Goal: Book appointment/travel/reservation

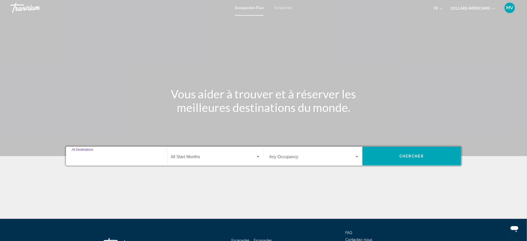
click at [114, 156] on input "Destination All Destinations" at bounding box center [117, 158] width 90 height 5
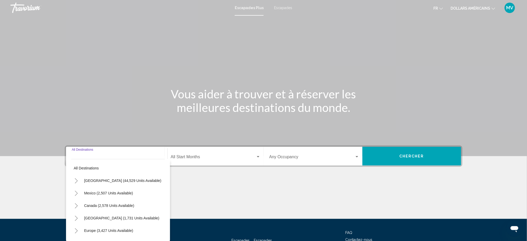
scroll to position [41, 0]
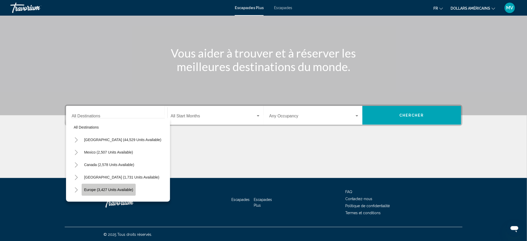
click at [115, 189] on span "Europe (3,427 units available)" at bounding box center [108, 190] width 49 height 4
type input "**********"
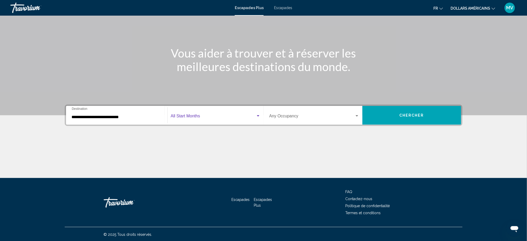
click at [201, 117] on span "Widget de recherche" at bounding box center [213, 117] width 85 height 5
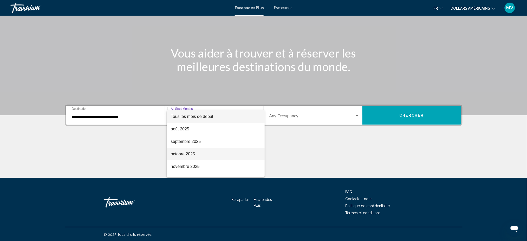
click at [186, 156] on font "octobre 2025" at bounding box center [183, 154] width 24 height 4
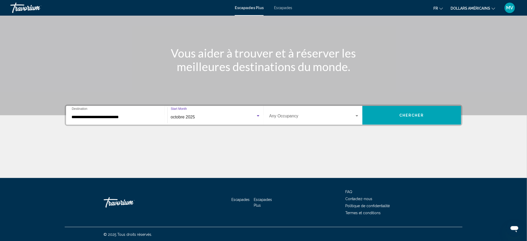
click at [291, 119] on span "Widget de recherche" at bounding box center [311, 117] width 85 height 5
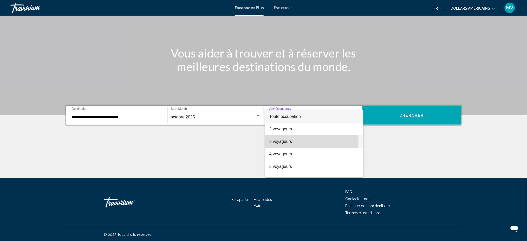
click at [284, 141] on font "3 voyageurs" at bounding box center [280, 141] width 23 height 4
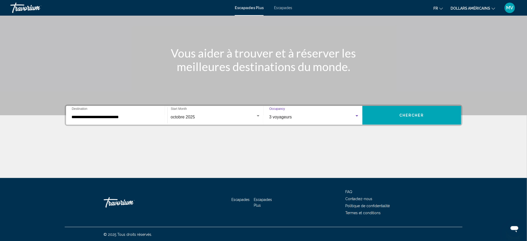
click at [206, 115] on div "octobre 2025" at bounding box center [213, 117] width 85 height 5
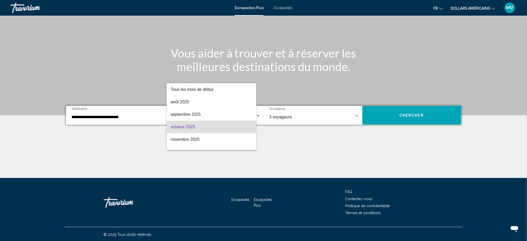
scroll to position [10, 0]
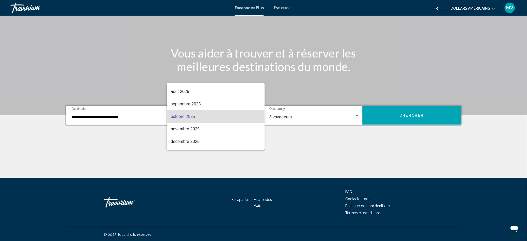
click at [325, 120] on div at bounding box center [263, 120] width 527 height 241
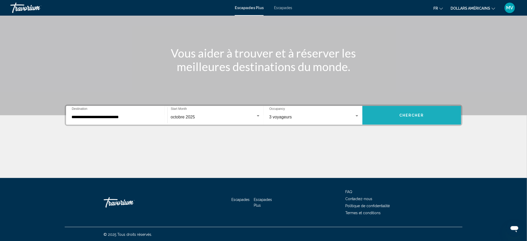
click at [391, 115] on button "Chercher" at bounding box center [412, 115] width 99 height 19
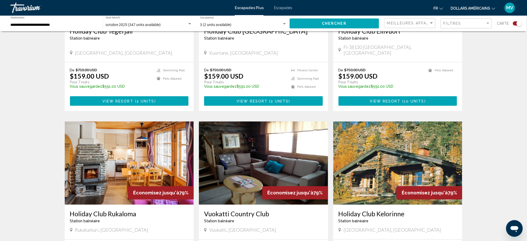
scroll to position [35, 0]
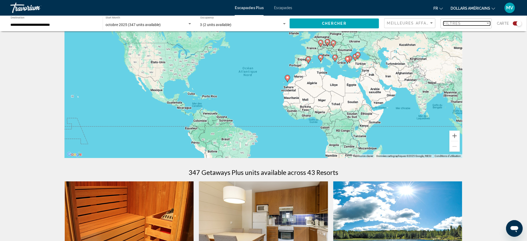
click at [466, 23] on div "Filtres" at bounding box center [465, 23] width 42 height 4
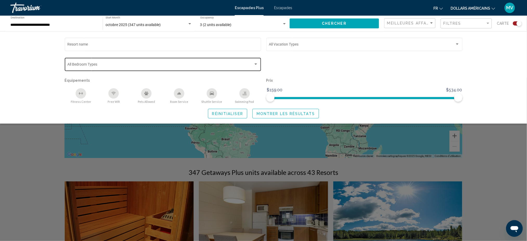
click at [108, 65] on span "Search widget" at bounding box center [160, 65] width 186 height 4
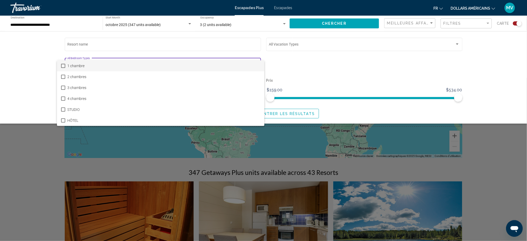
click at [339, 76] on div at bounding box center [263, 120] width 527 height 241
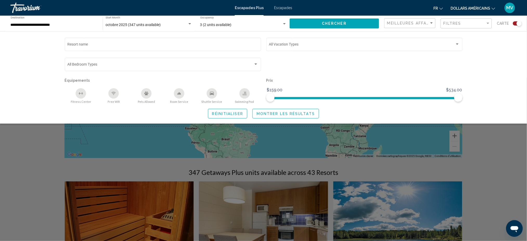
click at [309, 152] on div "Search widget" at bounding box center [263, 159] width 527 height 163
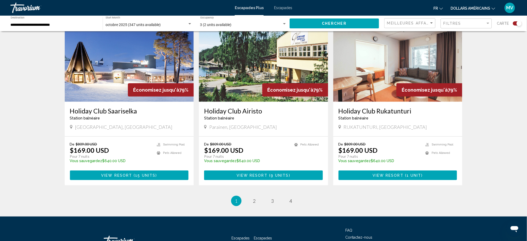
scroll to position [733, 0]
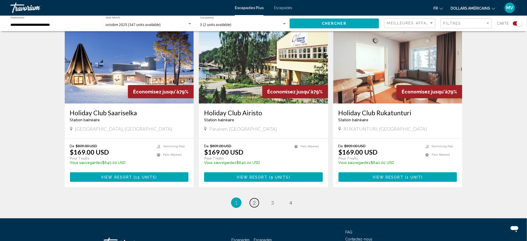
click at [253, 200] on span "2" at bounding box center [254, 203] width 3 height 6
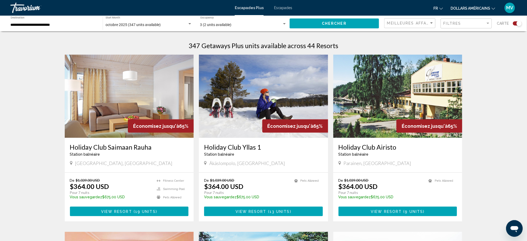
scroll to position [173, 0]
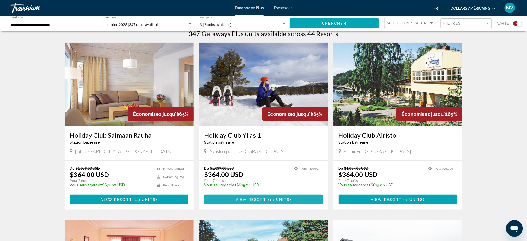
click at [261, 199] on span "View Resort" at bounding box center [251, 199] width 31 height 4
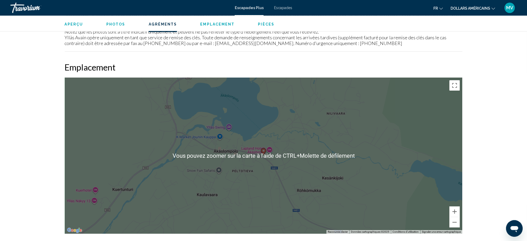
scroll to position [555, 0]
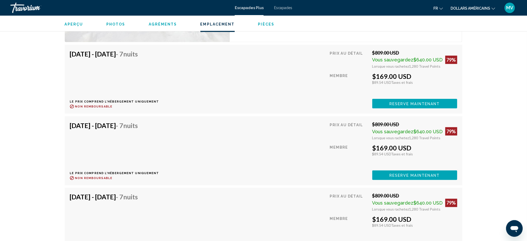
scroll to position [1561, 0]
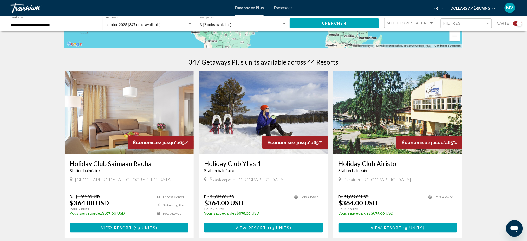
scroll to position [173, 0]
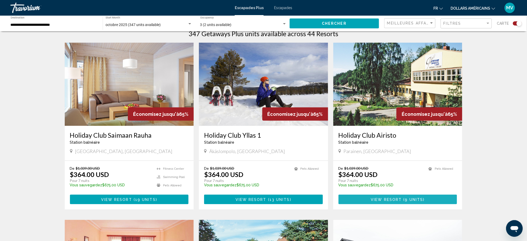
click at [418, 201] on button "View Resort ( 9 units )" at bounding box center [398, 200] width 119 height 10
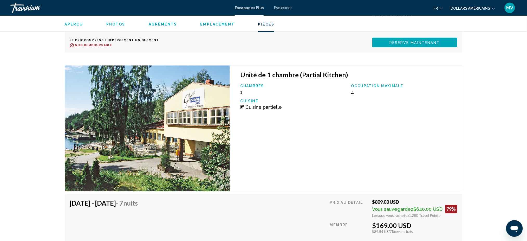
scroll to position [1105, 0]
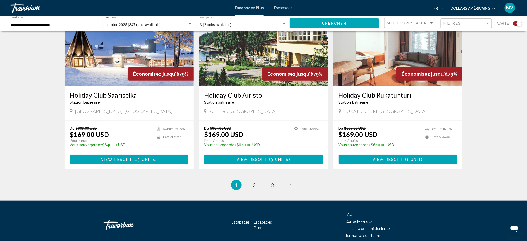
scroll to position [763, 0]
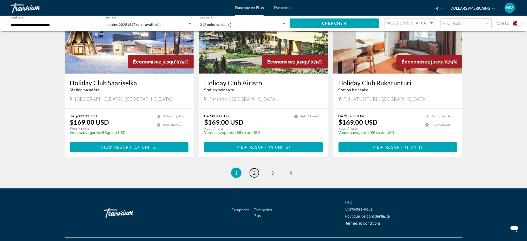
click at [254, 169] on link "page 2" at bounding box center [254, 172] width 9 height 9
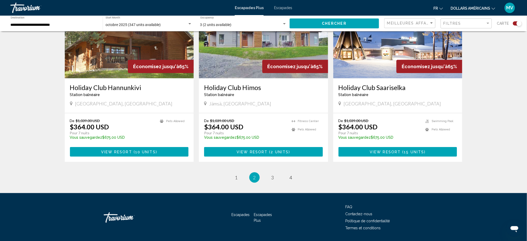
scroll to position [763, 0]
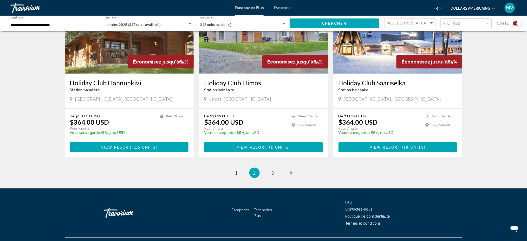
click at [277, 168] on li "page 3" at bounding box center [273, 173] width 10 height 10
click at [274, 168] on link "page 3" at bounding box center [272, 172] width 9 height 9
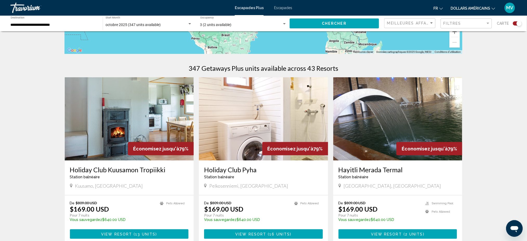
scroll to position [173, 0]
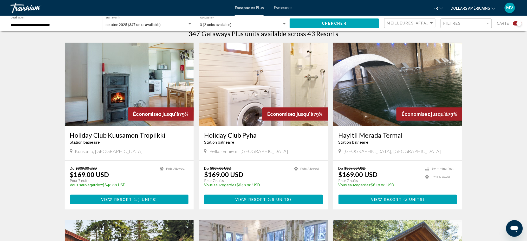
click at [401, 200] on span "View Resort" at bounding box center [386, 199] width 31 height 4
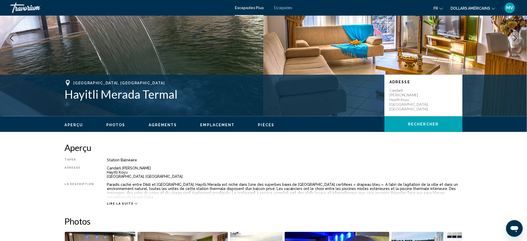
scroll to position [35, 0]
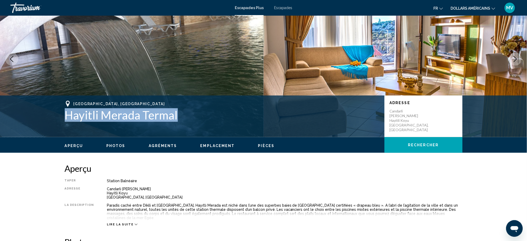
drag, startPoint x: 65, startPoint y: 118, endPoint x: 177, endPoint y: 112, distance: 112.3
click at [177, 112] on h1 "Hayitli Merada Termal" at bounding box center [222, 115] width 315 height 14
copy h1 "Hayitli Merada Termal"
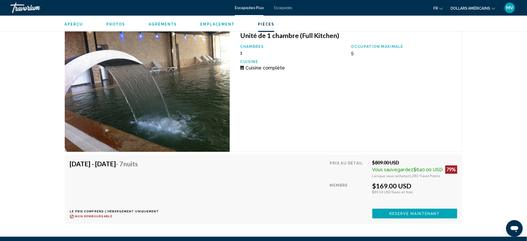
scroll to position [902, 0]
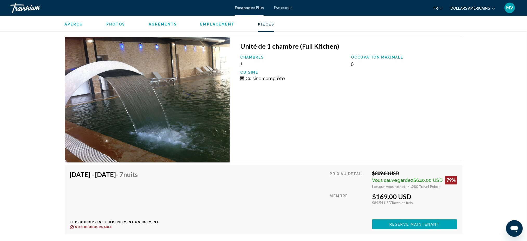
click at [458, 8] on font "dollars américains" at bounding box center [471, 8] width 40 height 4
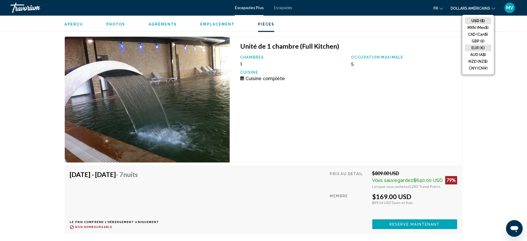
click at [473, 47] on button "EUR (€)" at bounding box center [478, 47] width 26 height 7
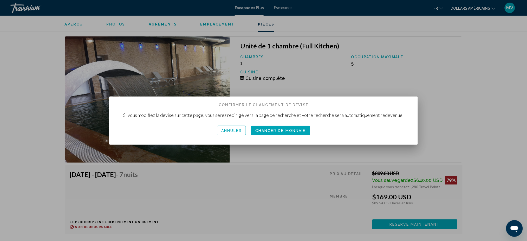
scroll to position [0, 0]
click at [276, 130] on font "Changeur de monnaie" at bounding box center [281, 131] width 54 height 4
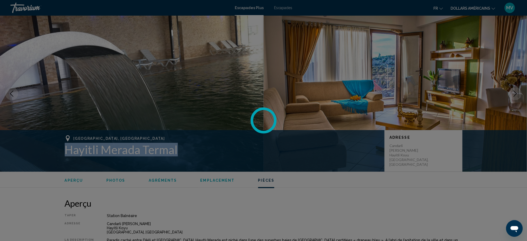
scroll to position [902, 0]
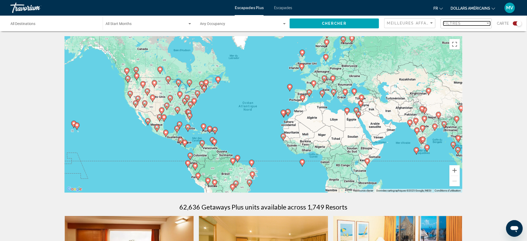
click at [461, 23] on span "Filtres" at bounding box center [453, 23] width 18 height 4
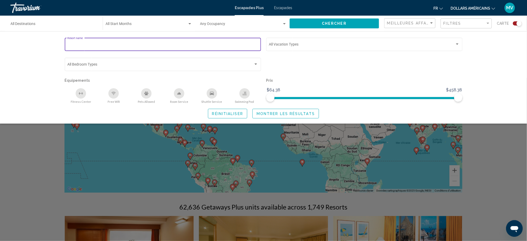
click at [126, 44] on input "Resort name" at bounding box center [162, 45] width 191 height 4
type input "**********"
click at [276, 114] on span "Montrer les résultats" at bounding box center [286, 114] width 58 height 4
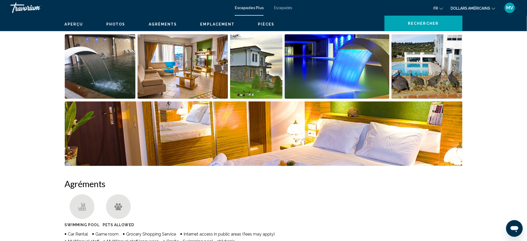
scroll to position [149, 0]
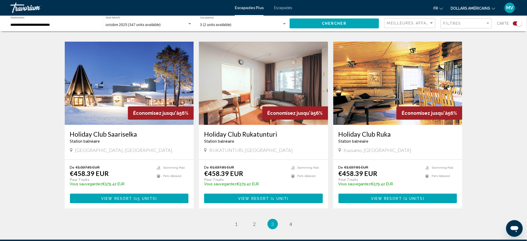
scroll to position [728, 0]
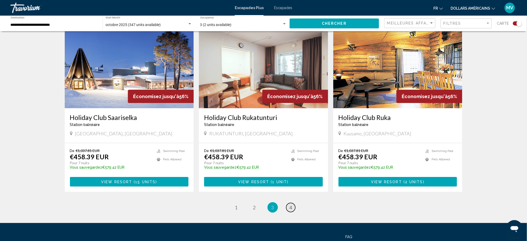
click at [288, 203] on link "page 4" at bounding box center [290, 207] width 9 height 9
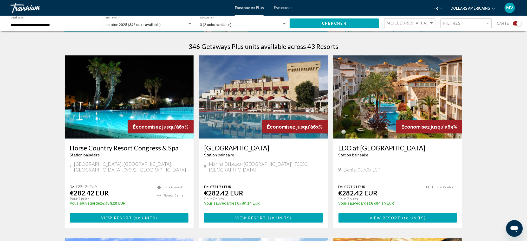
scroll to position [173, 0]
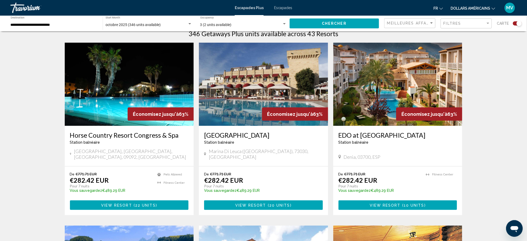
click at [128, 203] on span "View Resort" at bounding box center [116, 205] width 31 height 4
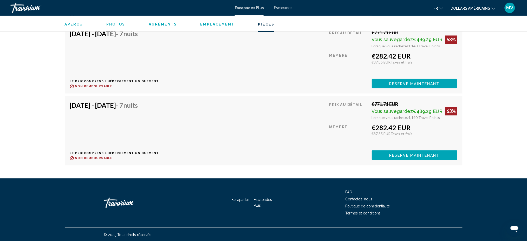
scroll to position [1050, 0]
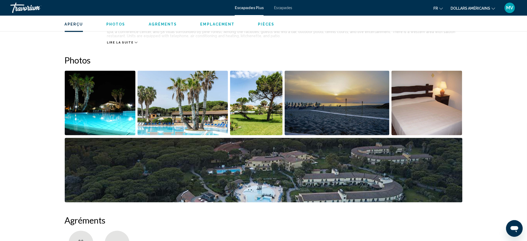
scroll to position [208, 0]
click at [108, 103] on img "Open full-screen image slider" at bounding box center [100, 103] width 71 height 65
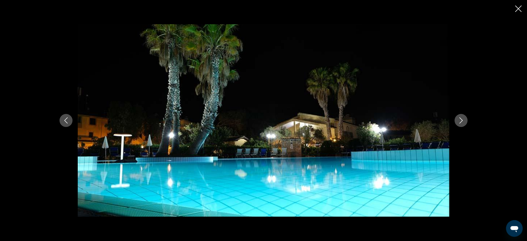
scroll to position [243, 0]
click at [459, 119] on icon "Next image" at bounding box center [461, 120] width 6 height 6
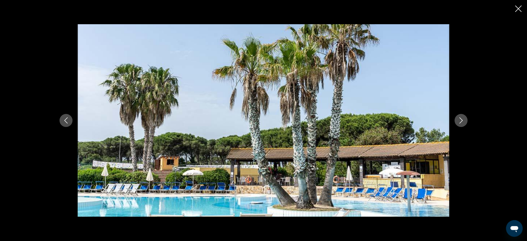
click at [447, 200] on img "Contenu principal" at bounding box center [264, 120] width 372 height 193
click at [464, 124] on button "Next image" at bounding box center [461, 120] width 13 height 13
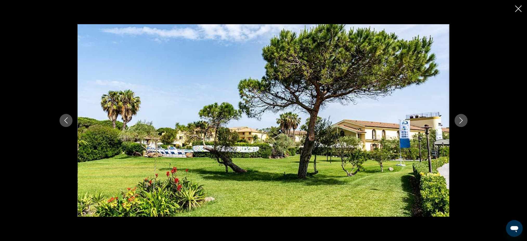
click at [461, 119] on icon "Next image" at bounding box center [461, 120] width 3 height 6
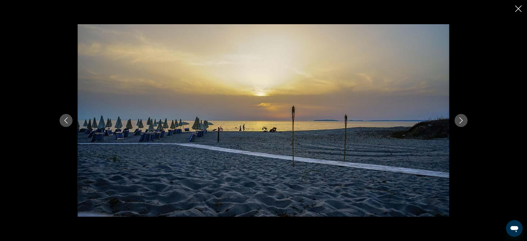
click at [460, 122] on icon "Next image" at bounding box center [461, 120] width 6 height 6
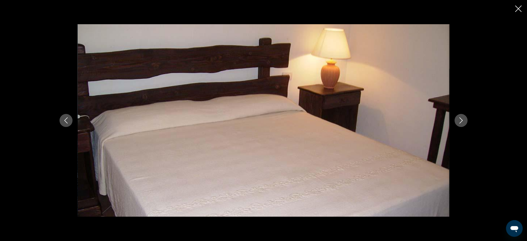
click at [460, 122] on icon "Next image" at bounding box center [461, 120] width 6 height 6
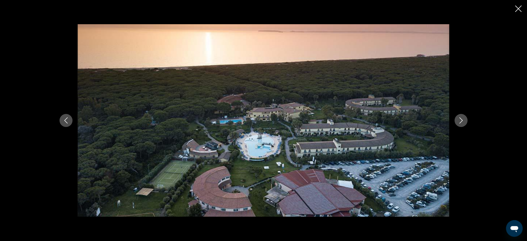
click at [460, 122] on icon "Next image" at bounding box center [461, 120] width 6 height 6
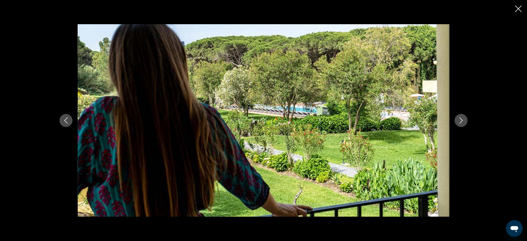
click at [67, 122] on icon "Previous image" at bounding box center [66, 120] width 6 height 6
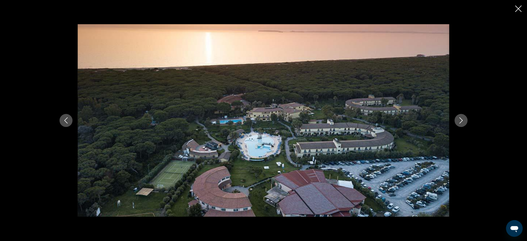
click at [66, 123] on icon "Previous image" at bounding box center [66, 120] width 6 height 6
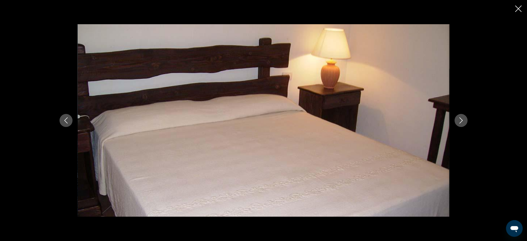
click at [464, 119] on icon "Next image" at bounding box center [461, 120] width 6 height 6
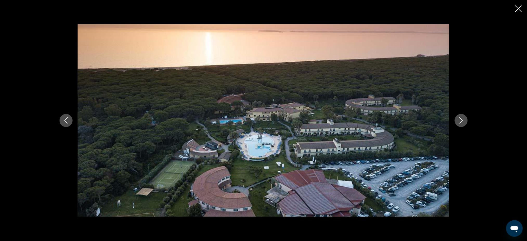
click at [464, 119] on icon "Next image" at bounding box center [461, 120] width 6 height 6
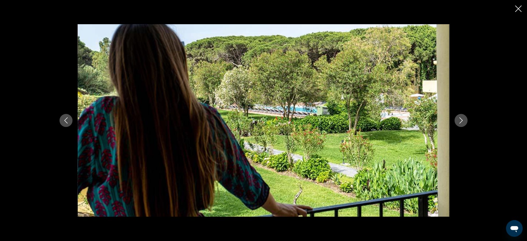
click at [464, 119] on icon "Next image" at bounding box center [461, 120] width 6 height 6
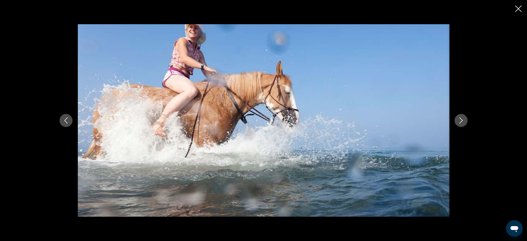
click at [464, 119] on icon "Next image" at bounding box center [461, 120] width 6 height 6
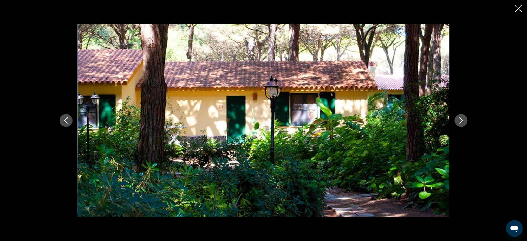
click at [65, 121] on icon "Previous image" at bounding box center [65, 120] width 3 height 6
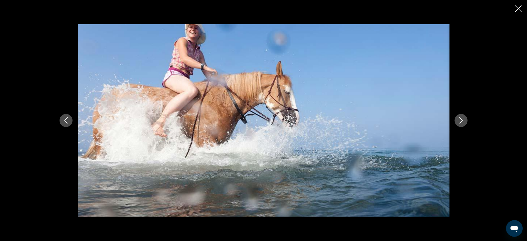
click at [463, 123] on icon "Next image" at bounding box center [461, 120] width 6 height 6
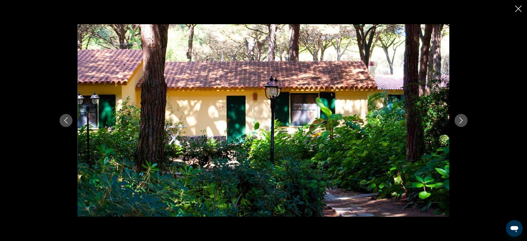
click at [463, 123] on icon "Next image" at bounding box center [461, 120] width 6 height 6
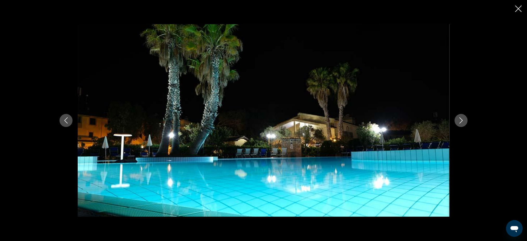
click at [463, 123] on icon "Next image" at bounding box center [461, 120] width 6 height 6
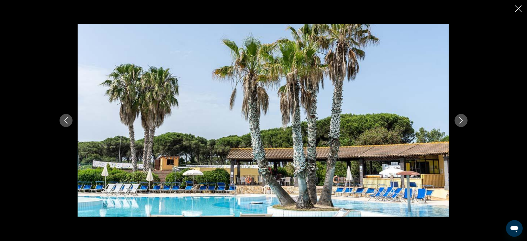
click at [463, 123] on icon "Next image" at bounding box center [461, 120] width 6 height 6
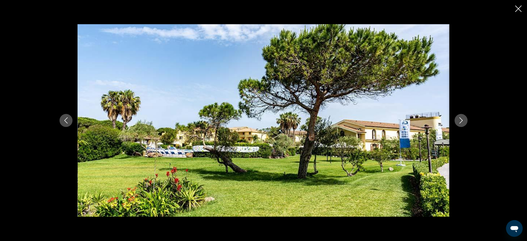
click at [463, 123] on icon "Next image" at bounding box center [461, 120] width 6 height 6
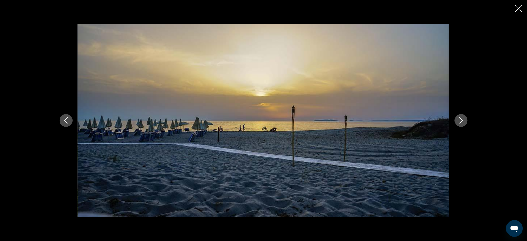
click at [462, 122] on icon "Next image" at bounding box center [461, 120] width 6 height 6
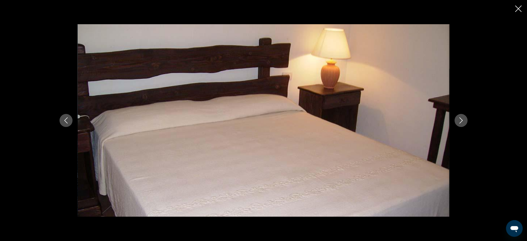
click at [462, 122] on icon "Next image" at bounding box center [461, 120] width 6 height 6
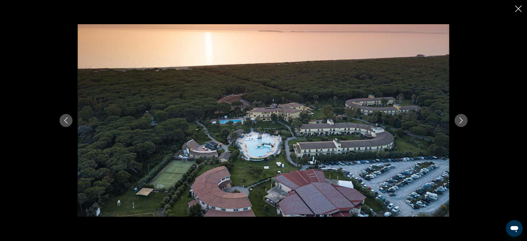
scroll to position [312, 0]
click at [517, 9] on icon "Close slideshow" at bounding box center [519, 8] width 7 height 7
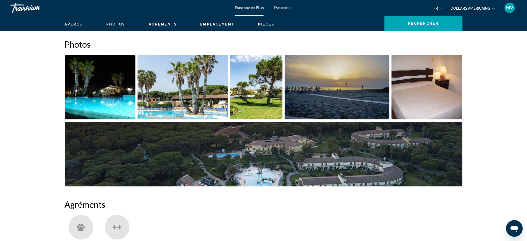
scroll to position [139, 0]
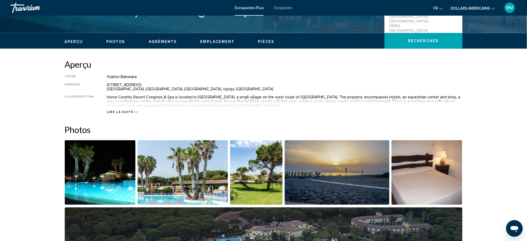
click at [135, 112] on icon "Contenu principal" at bounding box center [136, 112] width 3 height 3
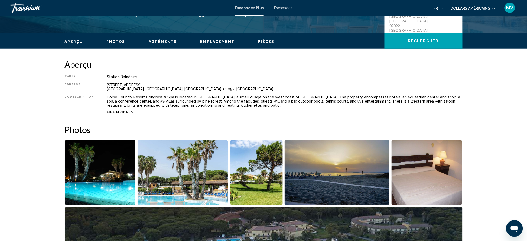
drag, startPoint x: 103, startPoint y: 96, endPoint x: 192, endPoint y: 106, distance: 89.0
click at [192, 106] on div "Taper Station balnéaire Tout inclus Pas tout compris Adresse [STREET_ADDRESS] L…" at bounding box center [264, 94] width 398 height 39
copy div "Horse Country Resort Congress & Spa is located in [GEOGRAPHIC_DATA], a small vi…"
click at [130, 111] on icon "Contenu principal" at bounding box center [131, 112] width 3 height 3
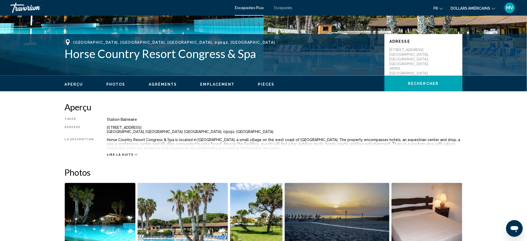
scroll to position [115, 0]
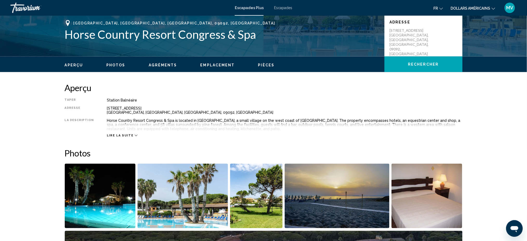
click at [135, 134] on icon "Contenu principal" at bounding box center [136, 135] width 3 height 3
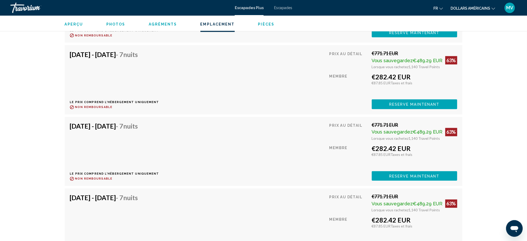
scroll to position [1017, 0]
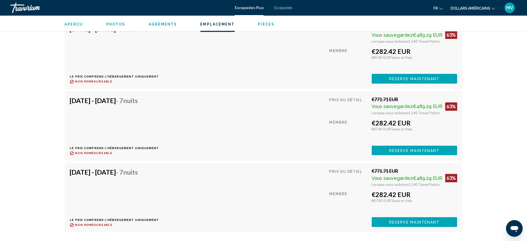
click at [427, 9] on span "Reserve maintenant" at bounding box center [414, 7] width 50 height 4
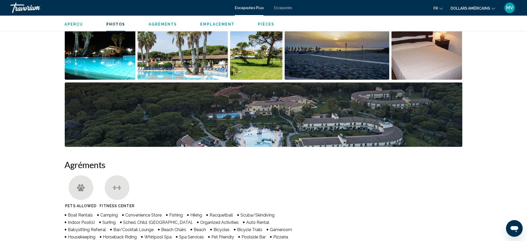
scroll to position [173, 0]
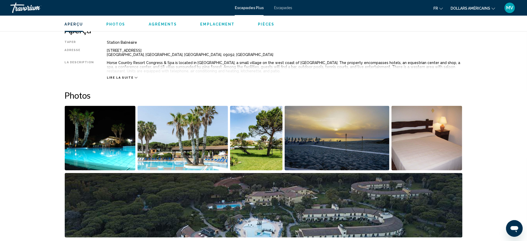
click at [124, 79] on button "Lire la suite" at bounding box center [122, 78] width 31 height 4
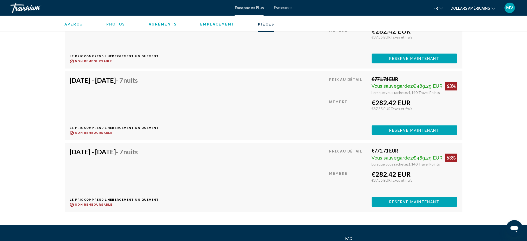
scroll to position [1075, 0]
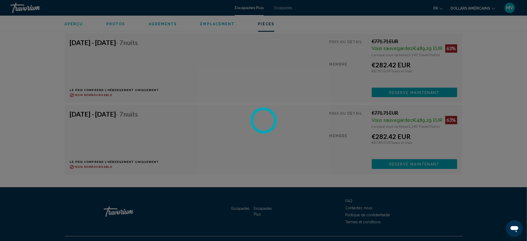
click at [161, 25] on div at bounding box center [263, 120] width 527 height 241
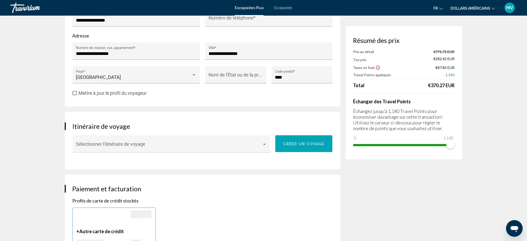
scroll to position [208, 0]
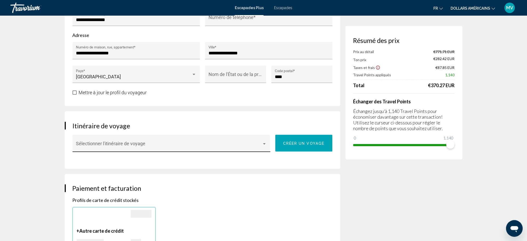
click at [265, 143] on div "Contenu principal" at bounding box center [264, 143] width 3 height 1
click at [192, 124] on div at bounding box center [263, 120] width 527 height 241
click at [184, 138] on div "Sélectionner l'itinéraire de voyage" at bounding box center [171, 145] width 191 height 14
click at [181, 146] on span "Aucun" at bounding box center [171, 141] width 191 height 14
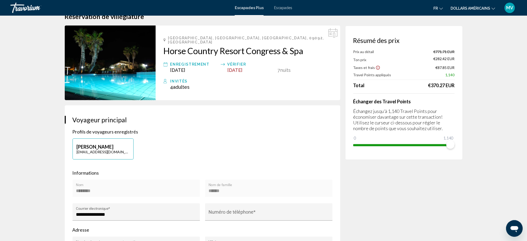
scroll to position [0, 0]
